Goal: Information Seeking & Learning: Learn about a topic

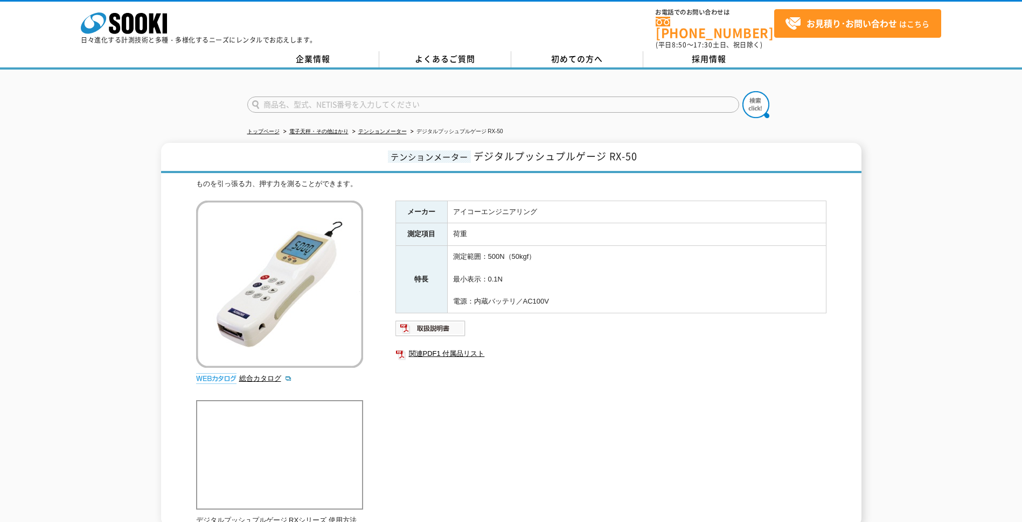
click at [560, 385] on div "メーカー アイコーエンジニアリング 測定項目 荷重 特長 測定範囲：500N（50kgf） 最小表示：0.1N 電源：内蔵バッテリ／AC100V 関連PDF1…" at bounding box center [610, 316] width 431 height 232
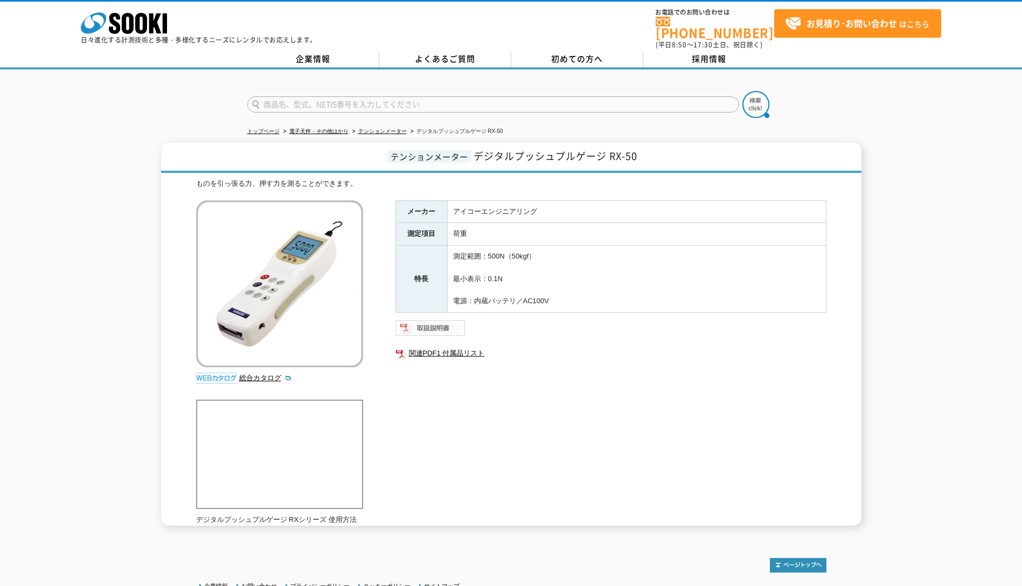
click at [444, 319] on img at bounding box center [430, 327] width 71 height 17
drag, startPoint x: 451, startPoint y: 273, endPoint x: 513, endPoint y: 272, distance: 61.4
click at [513, 272] on td "測定範囲：500N（50kgf） 最小表示：0.1N 電源：内蔵バッテリ／AC100V" at bounding box center [636, 279] width 379 height 67
drag, startPoint x: 513, startPoint y: 272, endPoint x: 524, endPoint y: 276, distance: 12.1
click at [524, 276] on td "測定範囲：500N（50kgf） 最小表示：0.1N 電源：内蔵バッテリ／AC100V" at bounding box center [636, 279] width 379 height 67
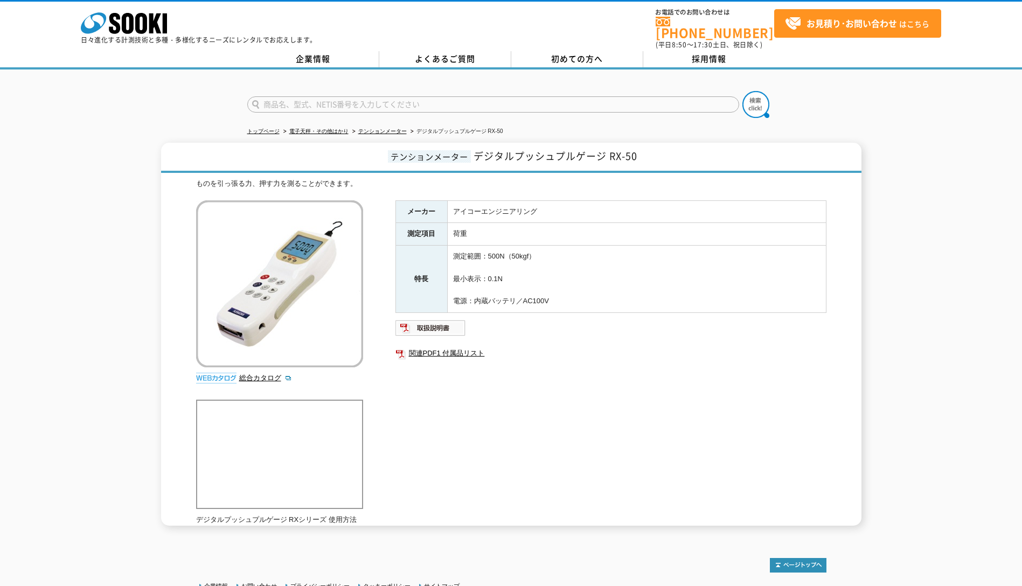
click at [554, 391] on div "メーカー アイコーエンジニアリング 測定項目 荷重 特長 測定範囲：500N（50kgf） 最小表示：0.1N 電源：内蔵バッテリ／AC100V 関連PDF1…" at bounding box center [610, 316] width 431 height 232
click at [571, 442] on div "ものを引っ張る力、押す力を測ることができます。 総合カタログ メーカー アイコーエンジニアリング 測定項目 荷重 特長 測定範囲：500N（50kgf） 最小…" at bounding box center [511, 352] width 630 height 348
click at [562, 444] on div "ものを引っ張る力、押す力を測ることができます。 総合カタログ メーカー アイコーエンジニアリング 測定項目 荷重 特長 測定範囲：500N（50kgf） 最小…" at bounding box center [511, 352] width 630 height 348
